Goal: Information Seeking & Learning: Learn about a topic

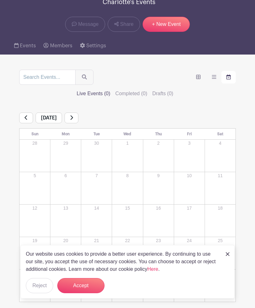
scroll to position [47, 0]
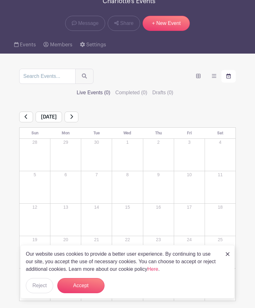
click at [83, 293] on button "Accept" at bounding box center [80, 285] width 47 height 15
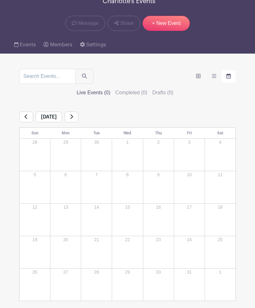
click at [78, 111] on link at bounding box center [72, 116] width 14 height 11
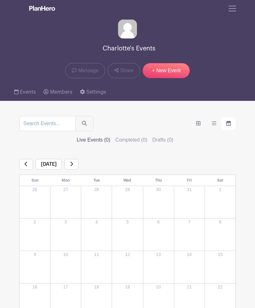
click at [20, 93] on link "Events" at bounding box center [25, 92] width 22 height 18
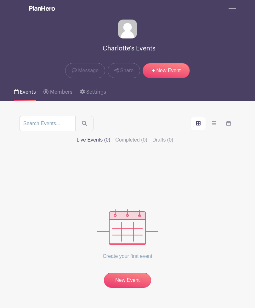
click at [147, 136] on label "Completed (0)" at bounding box center [131, 140] width 32 height 8
click at [0, 0] on input "Completed (0)" at bounding box center [0, 0] width 0 height 0
click at [132, 222] on img at bounding box center [127, 227] width 61 height 36
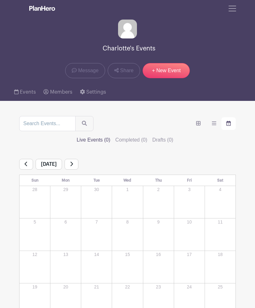
click at [232, 8] on span "Toggle navigation" at bounding box center [232, 8] width 9 height 9
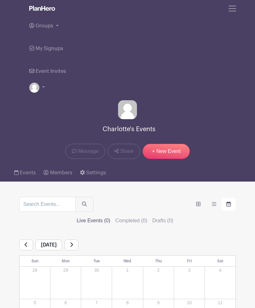
click at [50, 75] on link "Event Invites" at bounding box center [47, 71] width 37 height 23
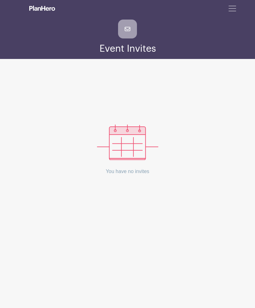
click at [128, 32] on icon at bounding box center [127, 29] width 19 height 19
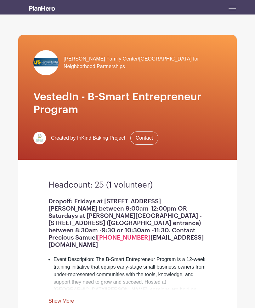
click at [236, 9] on span "Toggle navigation" at bounding box center [232, 8] width 9 height 9
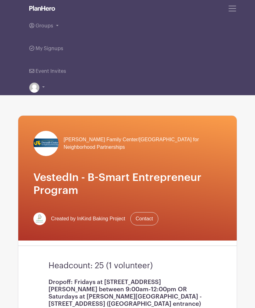
click at [53, 28] on link "Groups" at bounding box center [127, 25] width 196 height 23
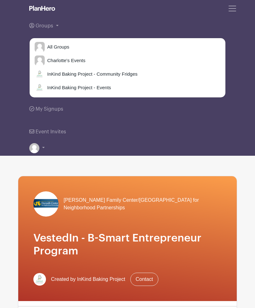
click at [56, 25] on link "Groups" at bounding box center [127, 25] width 196 height 23
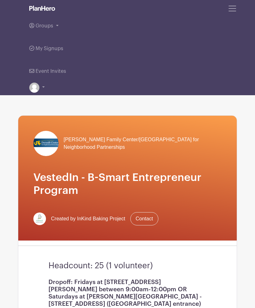
click at [53, 24] on link "Groups" at bounding box center [127, 25] width 196 height 23
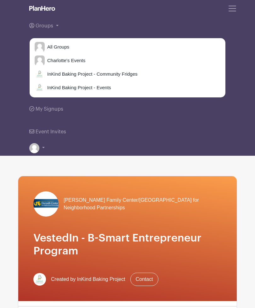
click at [102, 86] on span "InKind Baking Project - Events" at bounding box center [78, 87] width 66 height 7
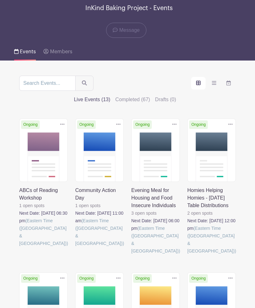
scroll to position [40, 0]
click at [111, 96] on label "Live Events (13)" at bounding box center [92, 100] width 37 height 8
click at [0, 0] on input "Live Events (13)" at bounding box center [0, 0] width 0 height 0
click at [111, 96] on label "Live Events (13)" at bounding box center [92, 100] width 37 height 8
click at [0, 0] on input "Live Events (13)" at bounding box center [0, 0] width 0 height 0
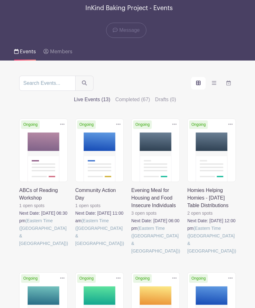
click at [131, 254] on link at bounding box center [131, 254] width 0 height 0
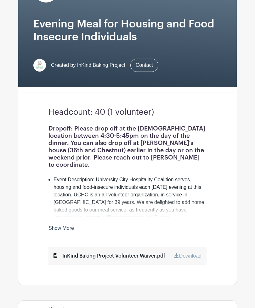
scroll to position [73, 0]
click at [157, 211] on li "Event Description: University City Hospitality Coalition serves housing and foo…" at bounding box center [130, 202] width 153 height 53
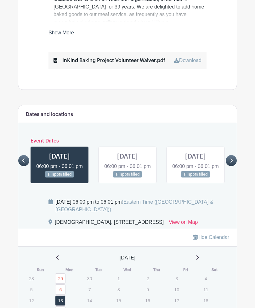
scroll to position [268, 0]
click at [229, 166] on link at bounding box center [231, 160] width 11 height 11
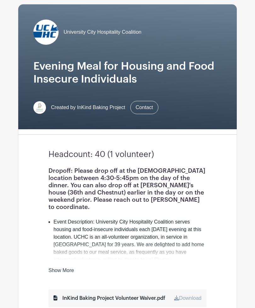
scroll to position [0, 0]
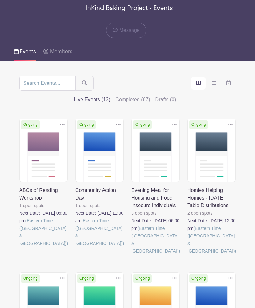
scroll to position [40, 0]
click at [165, 8] on span "InKind Baking Project - Events" at bounding box center [129, 8] width 88 height 10
click at [138, 7] on span "InKind Baking Project - Events" at bounding box center [129, 8] width 88 height 10
click at [132, 32] on span "Message" at bounding box center [129, 30] width 20 height 8
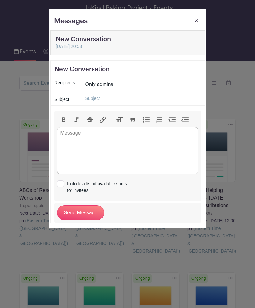
click at [131, 21] on div "Messages New Conversation" at bounding box center [127, 22] width 147 height 11
click at [199, 18] on link at bounding box center [196, 22] width 9 height 11
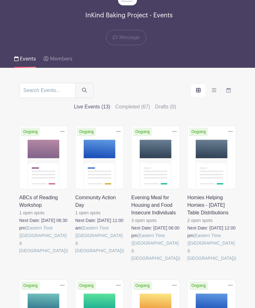
scroll to position [34, 0]
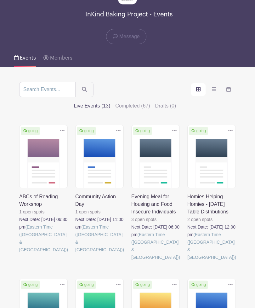
click at [196, 91] on icon "order and view" at bounding box center [198, 89] width 4 height 5
click at [0, 0] on input "order and view" at bounding box center [0, 0] width 0 height 0
click at [212, 92] on icon "order and view" at bounding box center [214, 89] width 4 height 5
click at [0, 0] on input "order and view" at bounding box center [0, 0] width 0 height 0
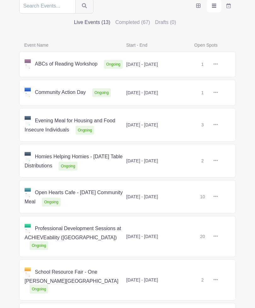
scroll to position [118, 0]
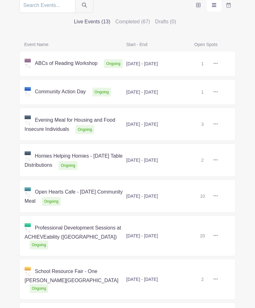
click at [218, 124] on link at bounding box center [218, 124] width 0 height 0
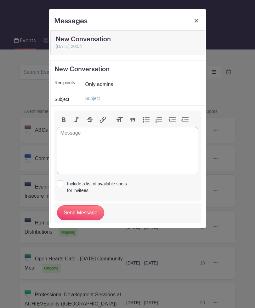
scroll to position [118, 0]
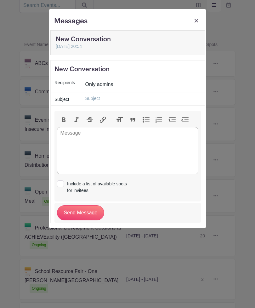
click at [196, 18] on link at bounding box center [196, 22] width 9 height 11
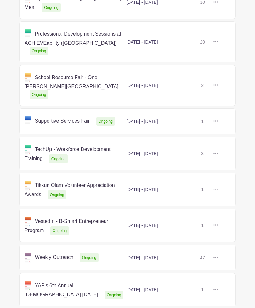
scroll to position [312, 0]
click at [218, 257] on link at bounding box center [218, 257] width 0 height 0
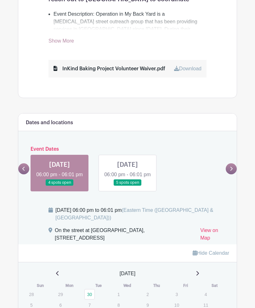
scroll to position [247, 0]
click at [28, 174] on link at bounding box center [23, 168] width 11 height 11
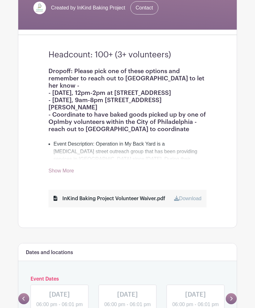
scroll to position [117, 0]
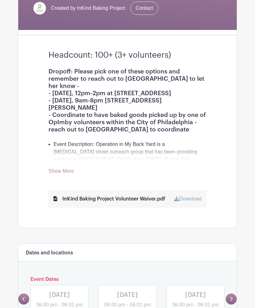
click at [68, 169] on link "Show More" at bounding box center [61, 172] width 26 height 8
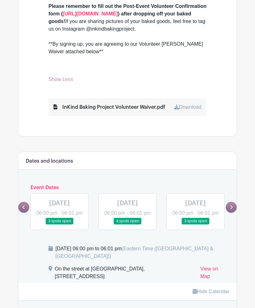
scroll to position [383, 0]
click at [232, 205] on icon at bounding box center [231, 207] width 3 height 5
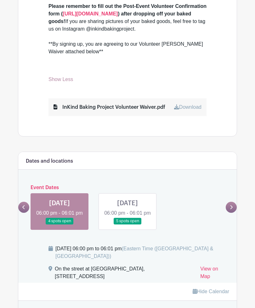
click at [27, 202] on link at bounding box center [23, 207] width 11 height 11
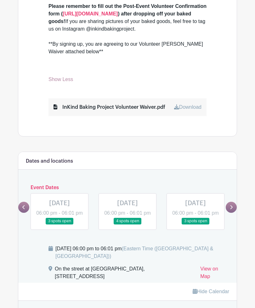
click at [228, 202] on link at bounding box center [231, 207] width 11 height 11
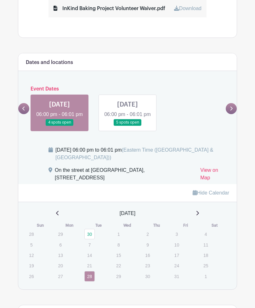
scroll to position [487, 0]
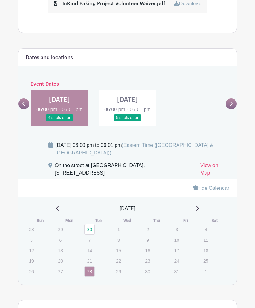
click at [214, 172] on link "View on Map" at bounding box center [214, 171] width 29 height 18
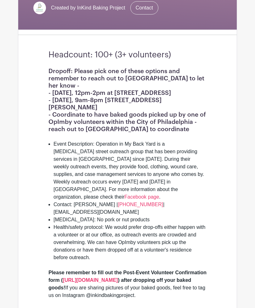
scroll to position [117, 0]
